Goal: Navigation & Orientation: Go to known website

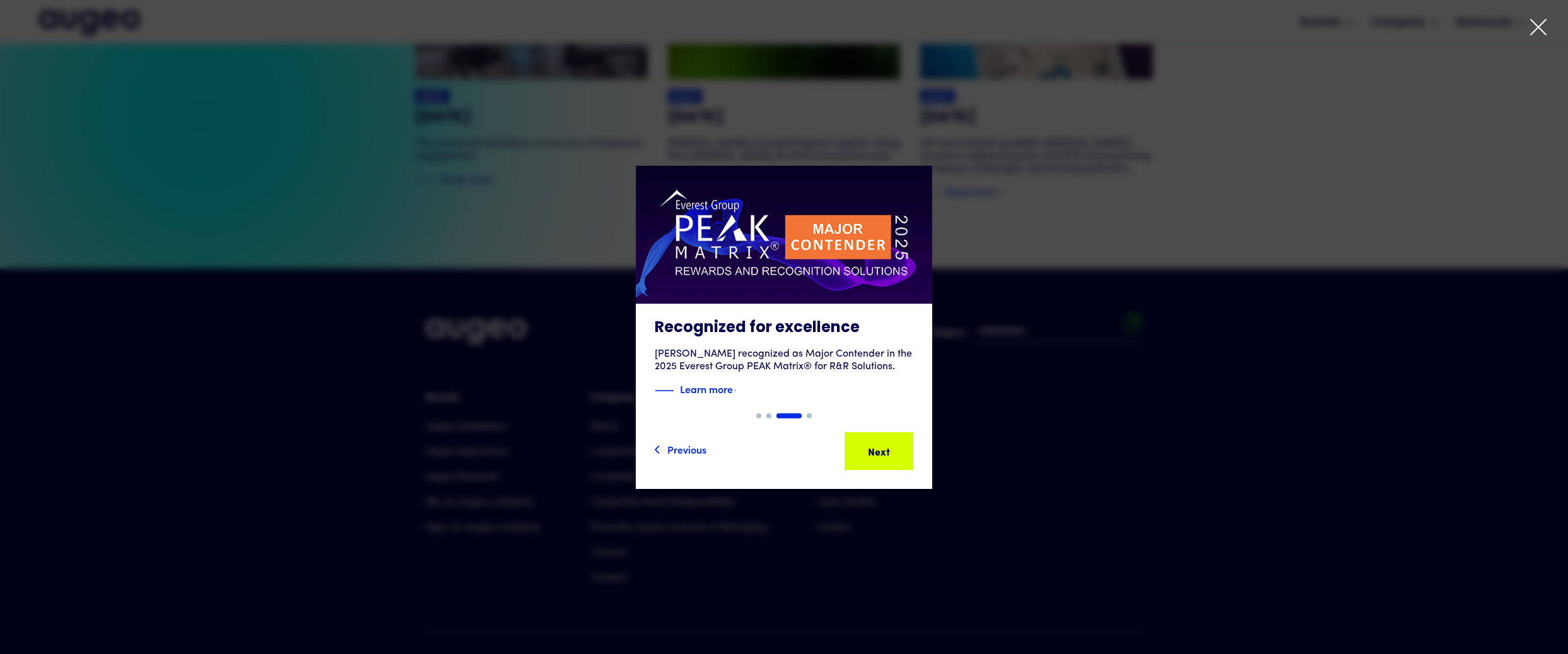
scroll to position [2929, 0]
click at [1546, 29] on icon at bounding box center [1538, 26] width 19 height 19
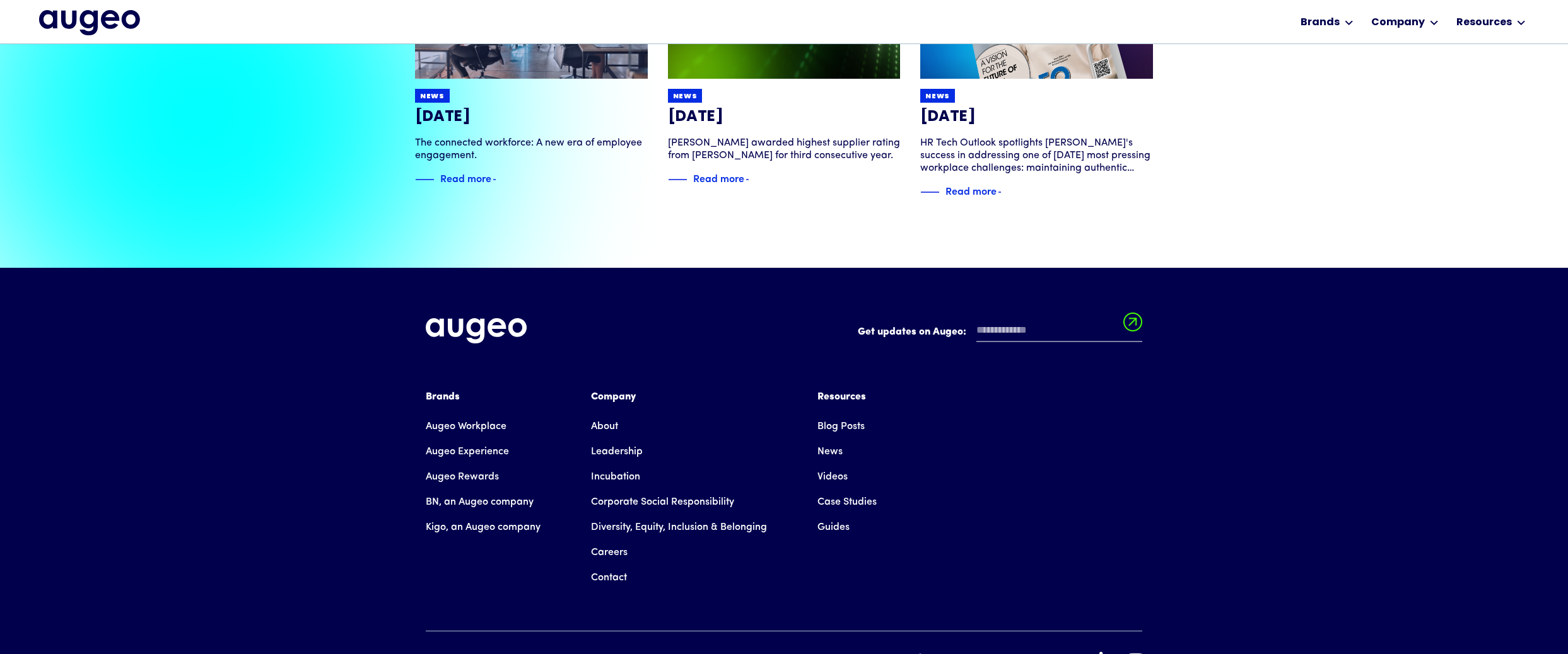
click at [1108, 652] on icon at bounding box center [1107, 659] width 14 height 14
